Goal: Task Accomplishment & Management: Use online tool/utility

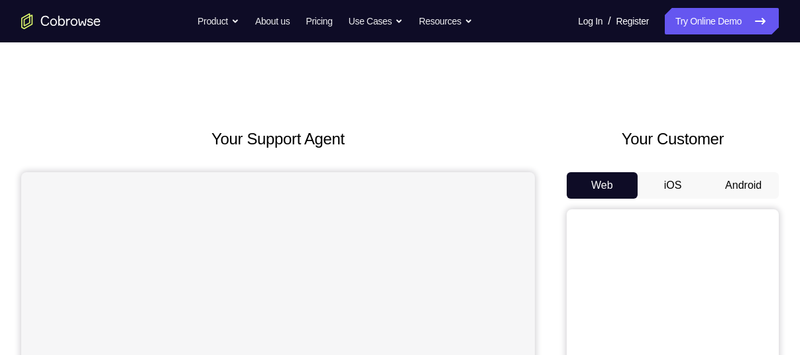
click at [744, 181] on button "Android" at bounding box center [743, 185] width 71 height 27
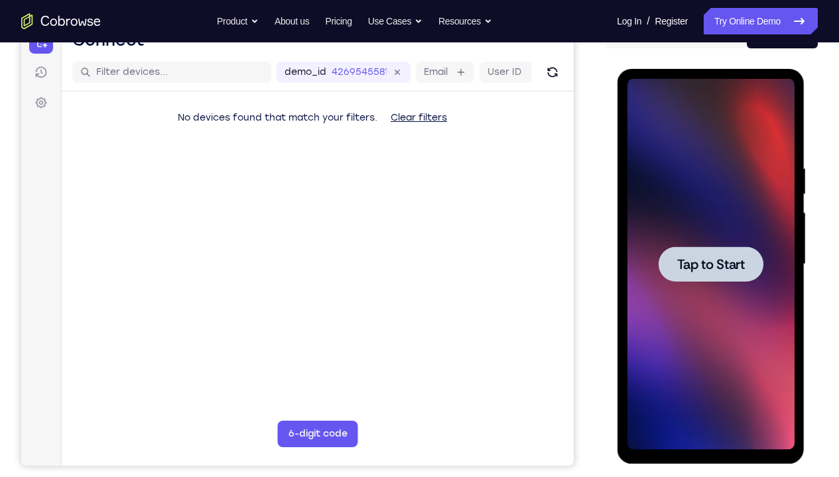
scroll to position [154, 0]
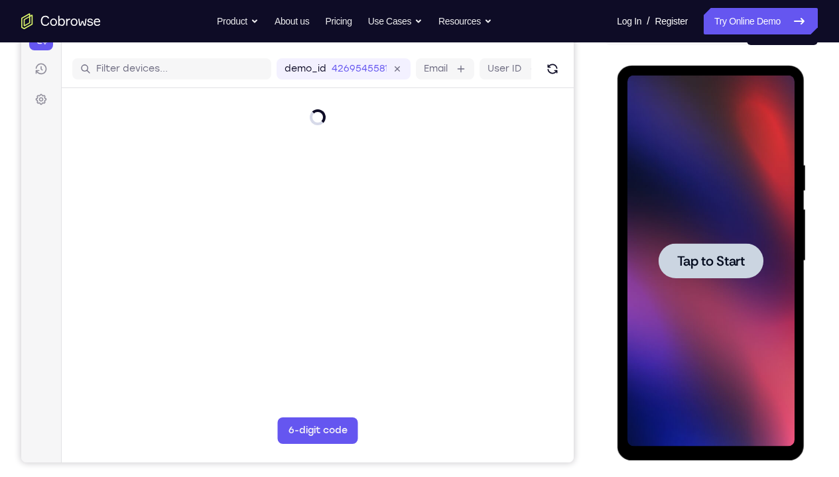
click at [715, 264] on span "Tap to Start" at bounding box center [710, 261] width 68 height 13
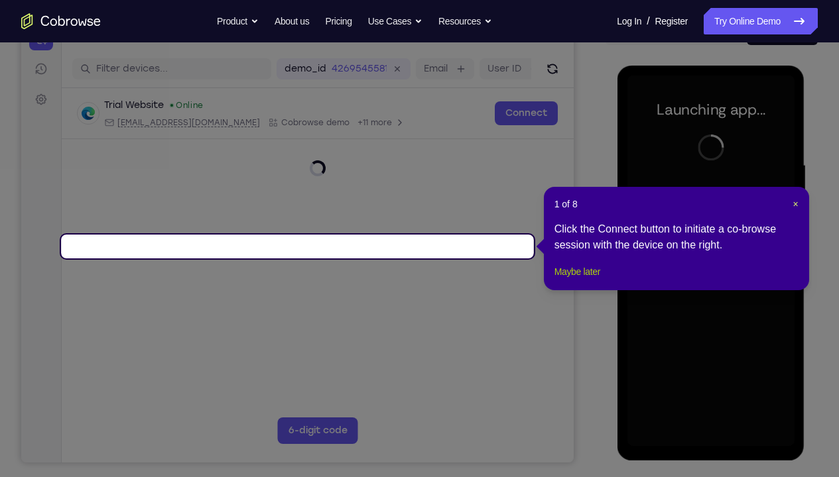
click at [594, 280] on button "Maybe later" at bounding box center [577, 272] width 46 height 16
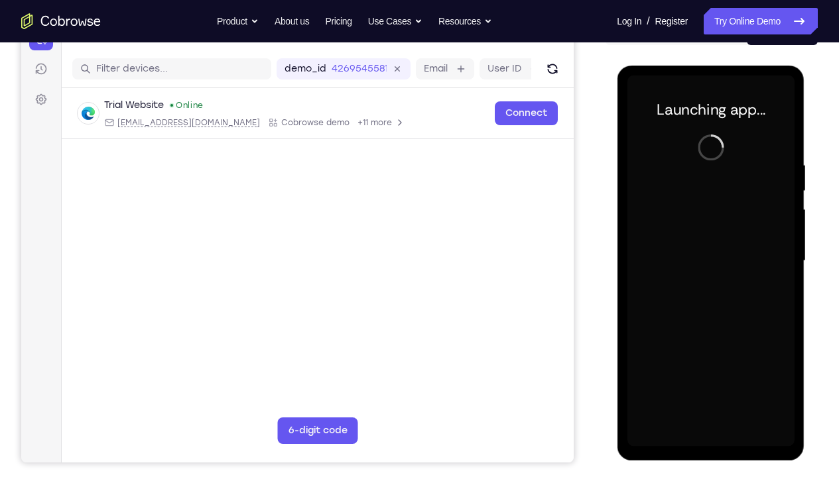
scroll to position [180, 0]
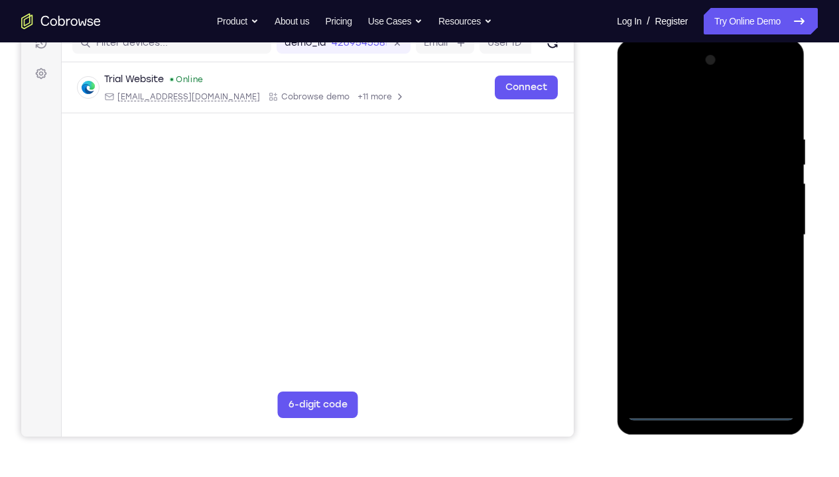
click at [713, 355] on div at bounding box center [709, 235] width 167 height 371
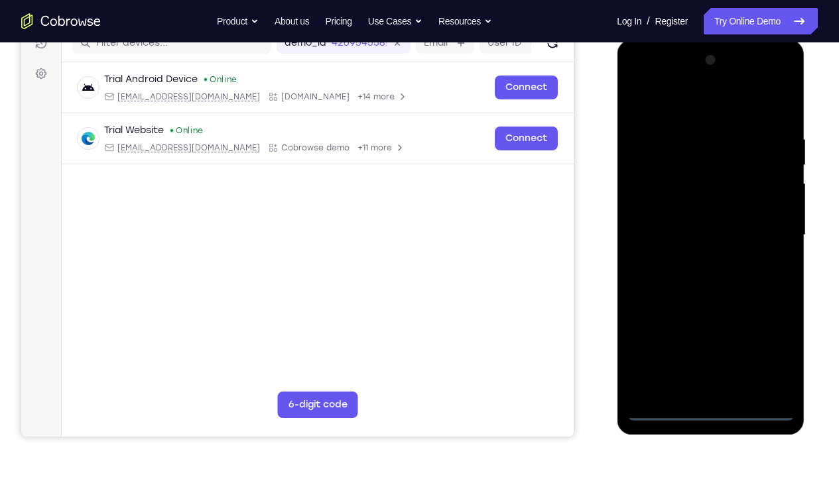
click at [770, 355] on div at bounding box center [709, 235] width 167 height 371
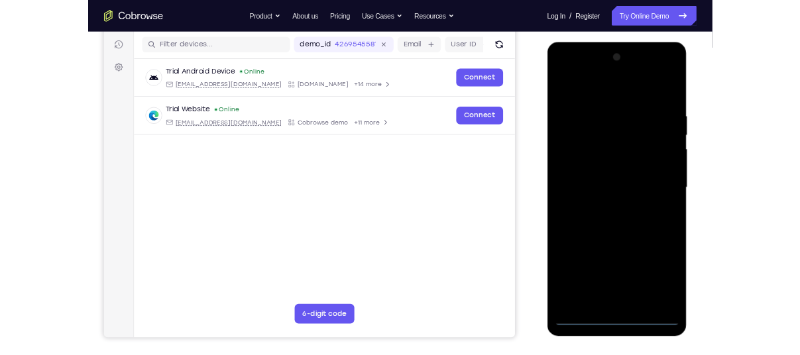
scroll to position [161, 0]
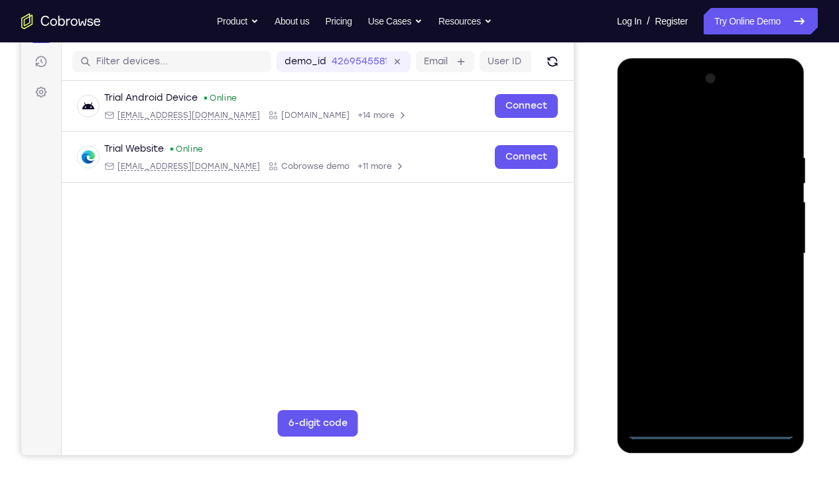
click at [686, 131] on div at bounding box center [709, 253] width 167 height 371
click at [678, 186] on div at bounding box center [709, 253] width 167 height 371
click at [702, 353] on div at bounding box center [709, 253] width 167 height 371
click at [697, 227] on div at bounding box center [709, 253] width 167 height 371
drag, startPoint x: 679, startPoint y: 242, endPoint x: 676, endPoint y: 205, distance: 37.2
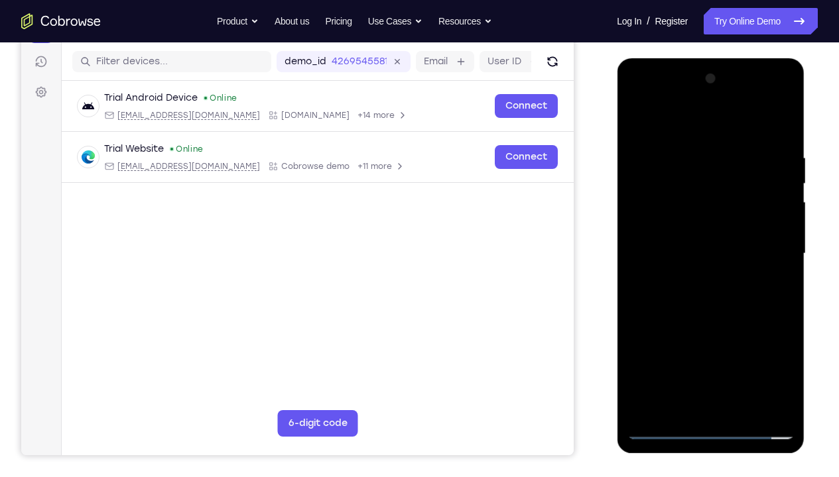
click at [676, 205] on div at bounding box center [709, 253] width 167 height 371
click at [674, 255] on div at bounding box center [709, 253] width 167 height 371
click at [780, 355] on div at bounding box center [709, 253] width 167 height 371
click at [780, 203] on div at bounding box center [709, 253] width 167 height 371
click at [731, 355] on div at bounding box center [709, 253] width 167 height 371
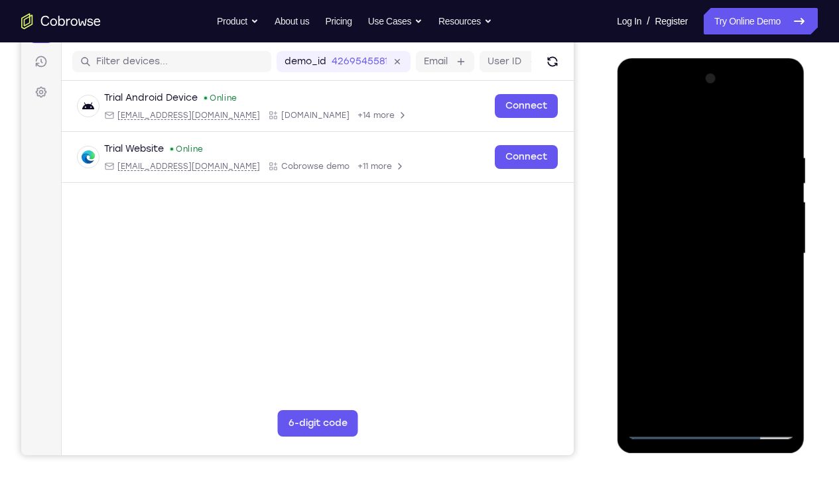
drag, startPoint x: 705, startPoint y: 326, endPoint x: 753, endPoint y: 205, distance: 130.0
click at [753, 205] on div at bounding box center [709, 253] width 167 height 371
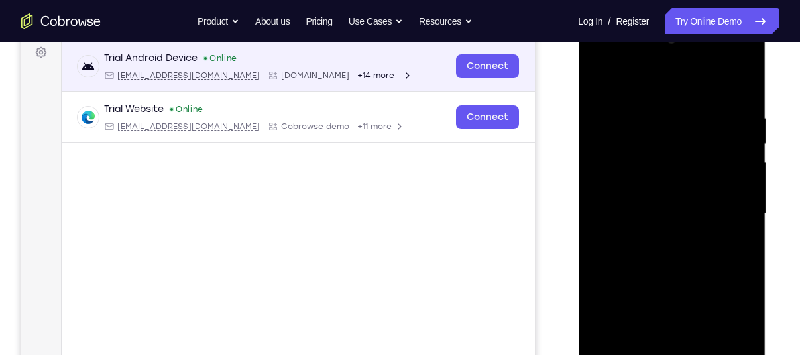
scroll to position [194, 0]
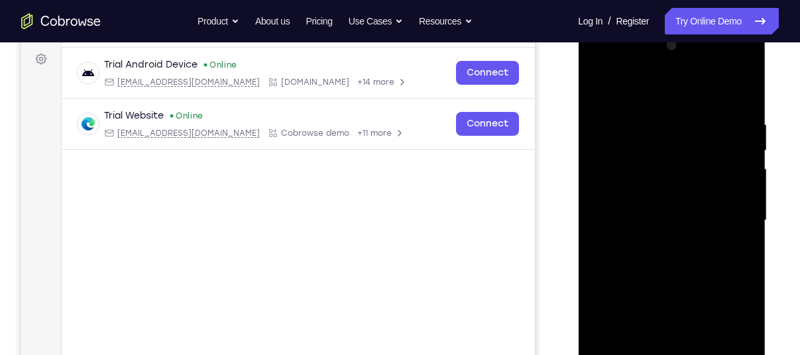
click at [155, 195] on div "Trial Android Device Online [EMAIL_ADDRESS][DOMAIN_NAME] [DOMAIN_NAME] +14 more…" at bounding box center [298, 131] width 473 height 166
